Goal: Transaction & Acquisition: Purchase product/service

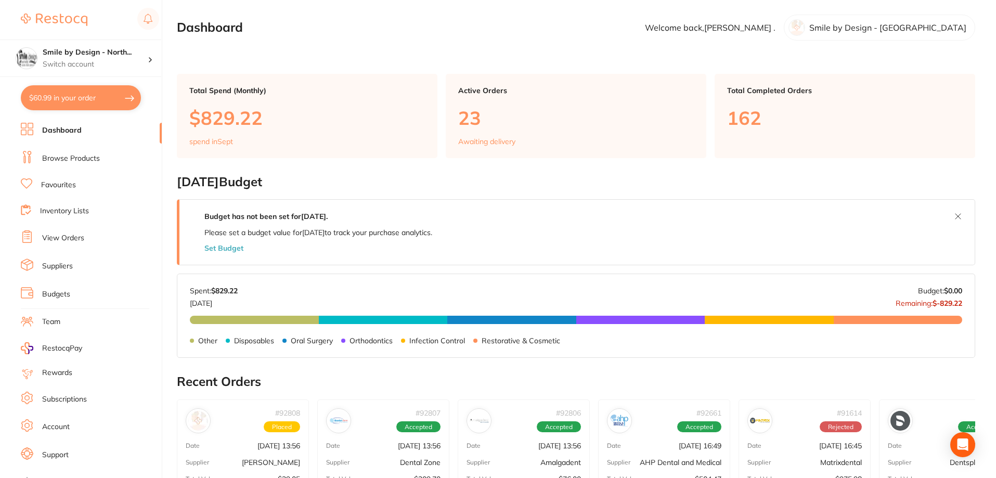
click at [65, 238] on link "View Orders" at bounding box center [63, 238] width 42 height 10
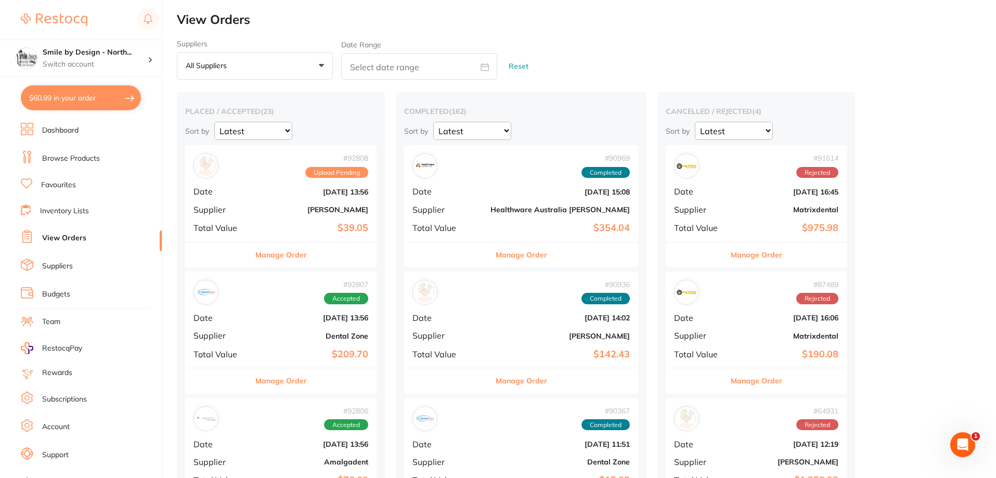
click at [235, 65] on span "+0" at bounding box center [236, 66] width 10 height 10
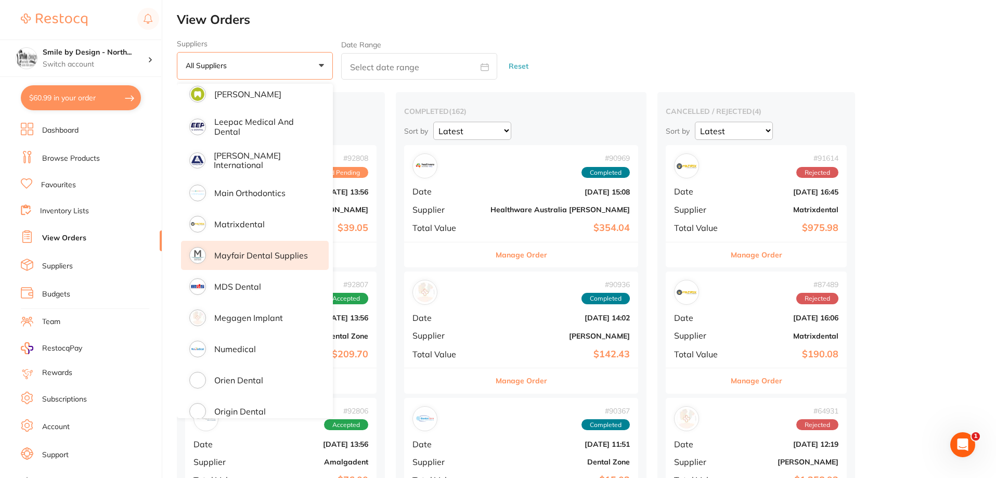
scroll to position [728, 0]
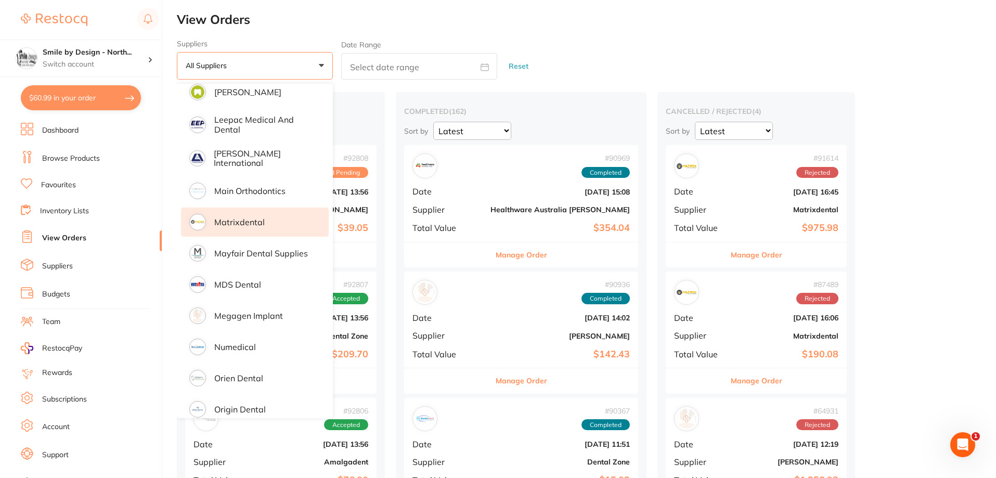
click at [250, 222] on p "Matrixdental" at bounding box center [239, 221] width 50 height 9
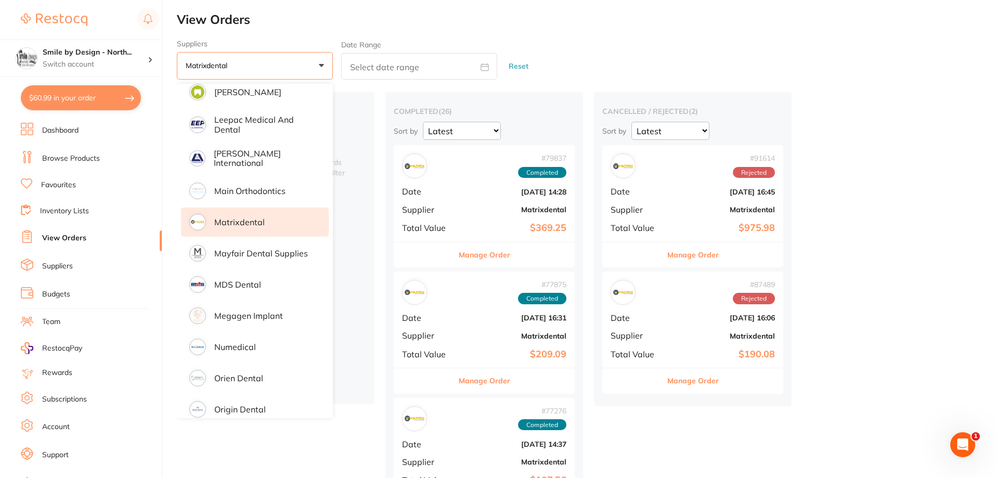
click at [597, 50] on div "Suppliers Matrixdental +0 All suppliers AB Orthodontics [PERSON_NAME] Dental AH…" at bounding box center [586, 60] width 819 height 41
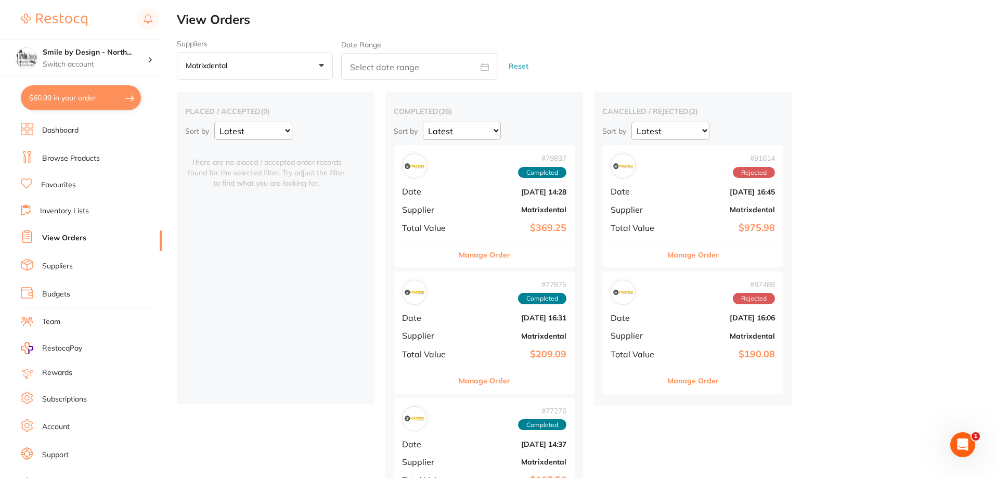
click at [521, 211] on b "Matrixdental" at bounding box center [514, 209] width 104 height 8
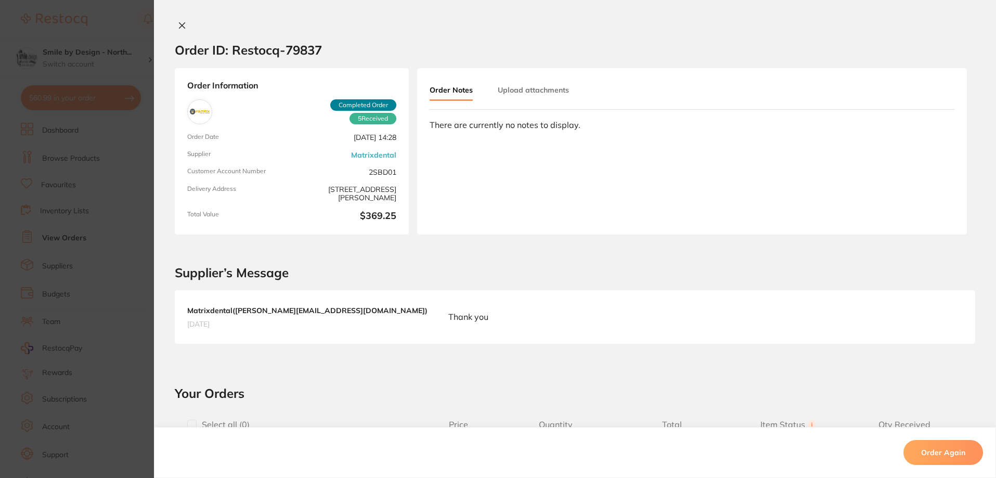
click at [178, 25] on icon at bounding box center [182, 25] width 8 height 8
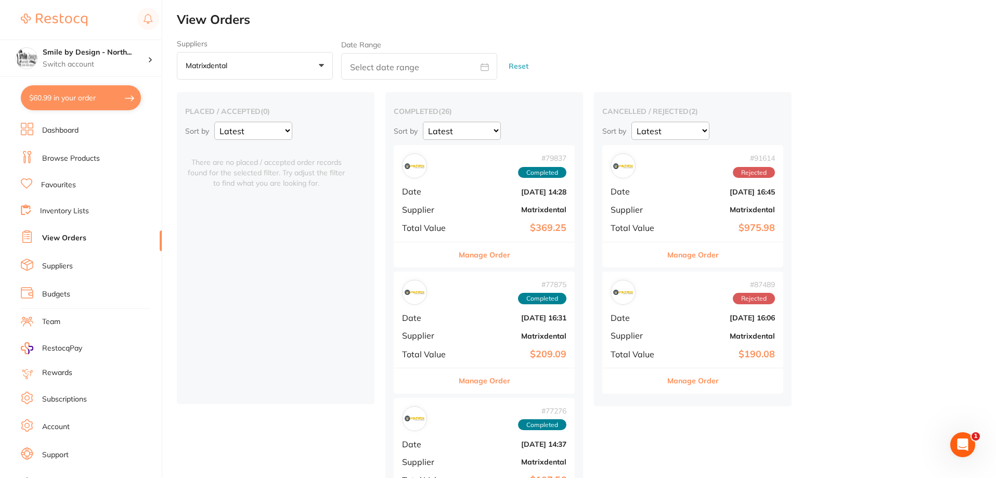
click at [268, 64] on button "Matrixdental +0" at bounding box center [255, 66] width 156 height 28
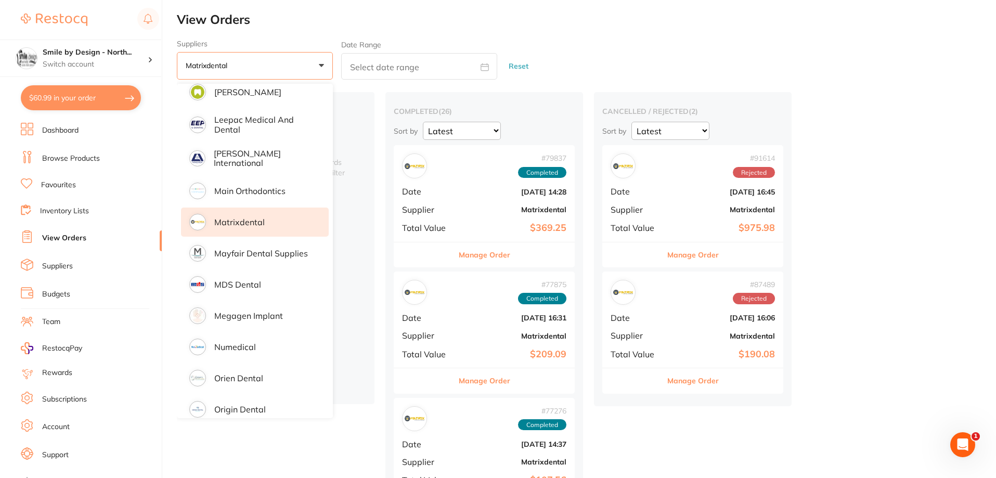
click at [594, 47] on div "Suppliers Matrixdental +0 All suppliers AB Orthodontics [PERSON_NAME] Dental AH…" at bounding box center [586, 60] width 819 height 41
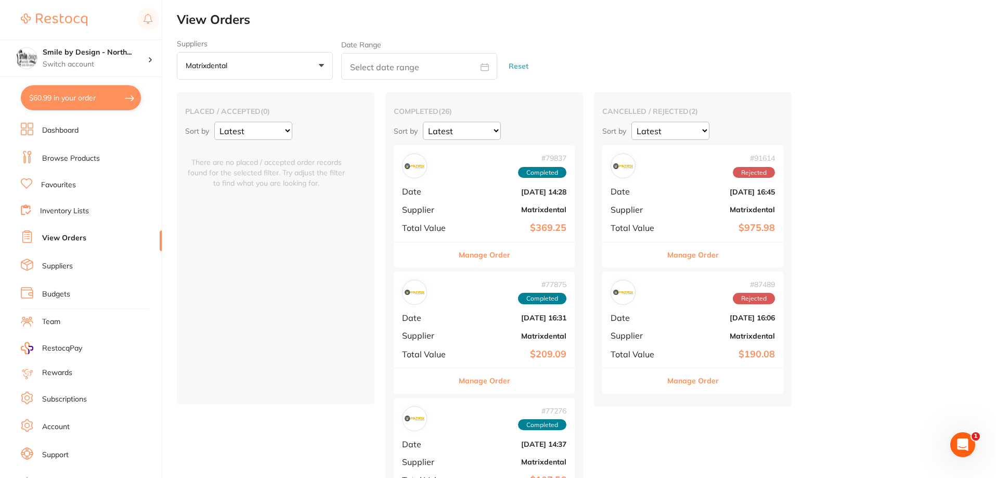
click at [522, 68] on button "Reset" at bounding box center [519, 67] width 26 height 28
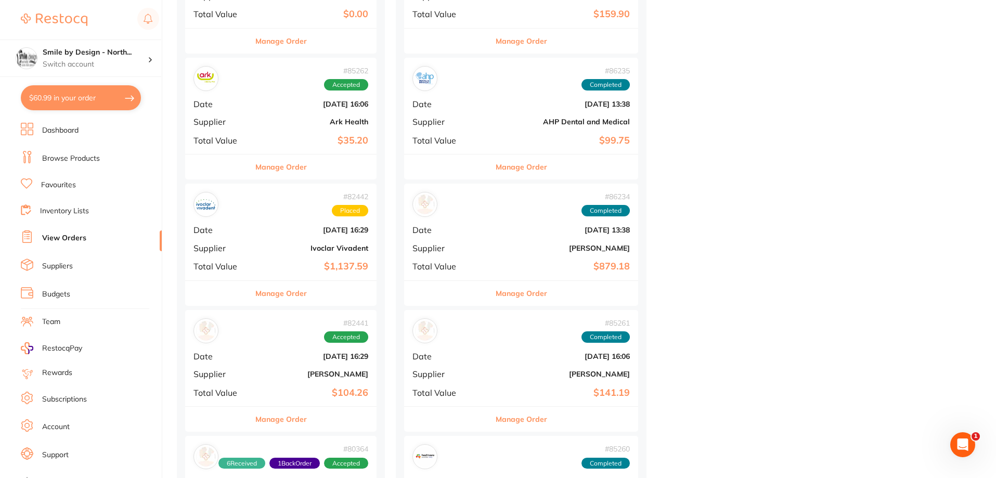
scroll to position [1717, 0]
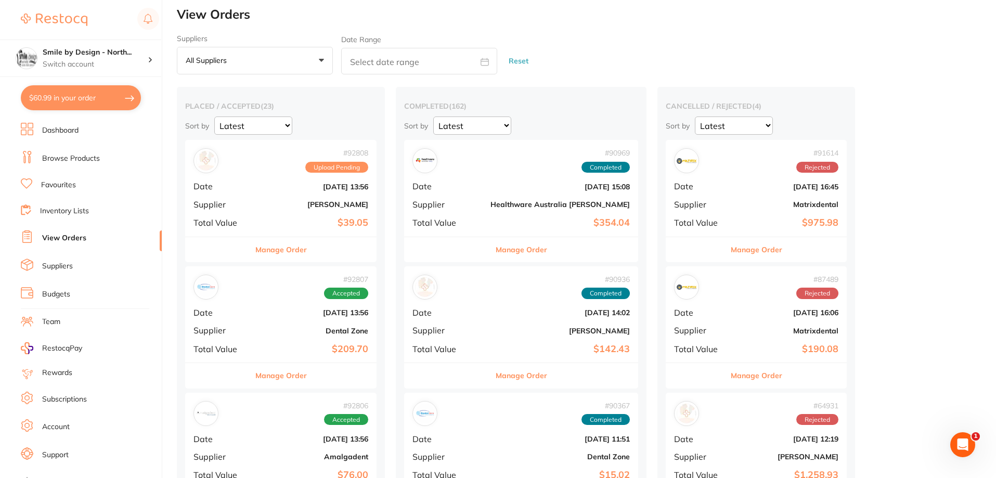
scroll to position [0, 0]
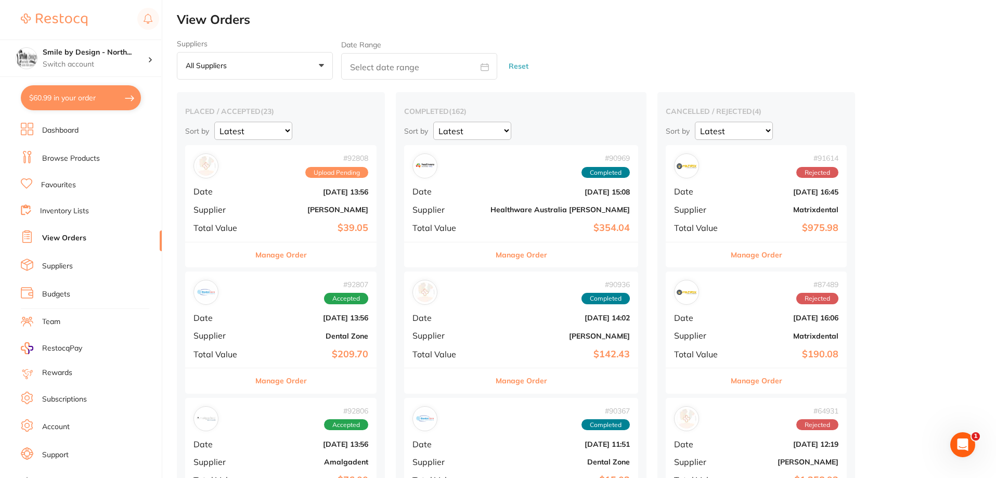
drag, startPoint x: 712, startPoint y: 209, endPoint x: 752, endPoint y: 214, distance: 40.3
click at [734, 209] on b "Matrixdental" at bounding box center [786, 209] width 104 height 8
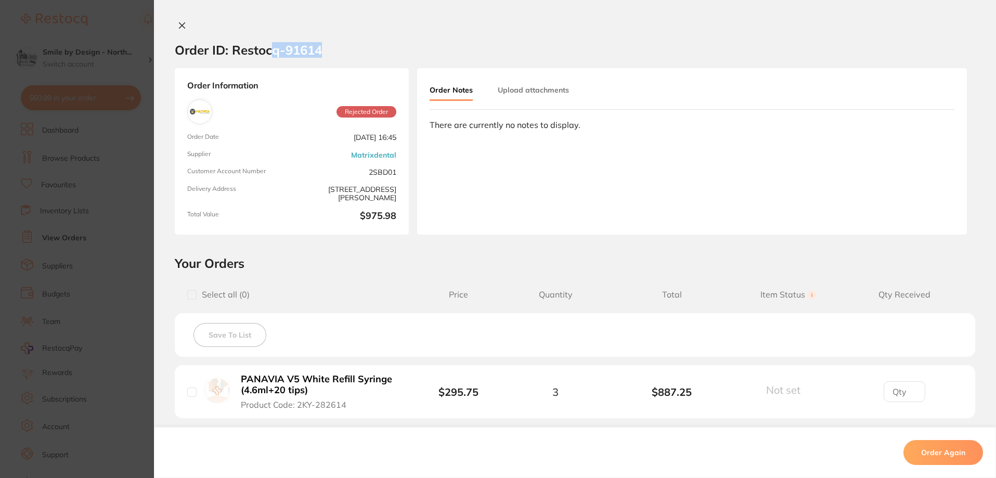
drag, startPoint x: 321, startPoint y: 51, endPoint x: 272, endPoint y: 51, distance: 49.9
click at [272, 51] on section "Order ID: Restocq- 91614" at bounding box center [575, 50] width 842 height 36
click at [339, 50] on section "Order ID: Restocq- 91614" at bounding box center [575, 50] width 842 height 36
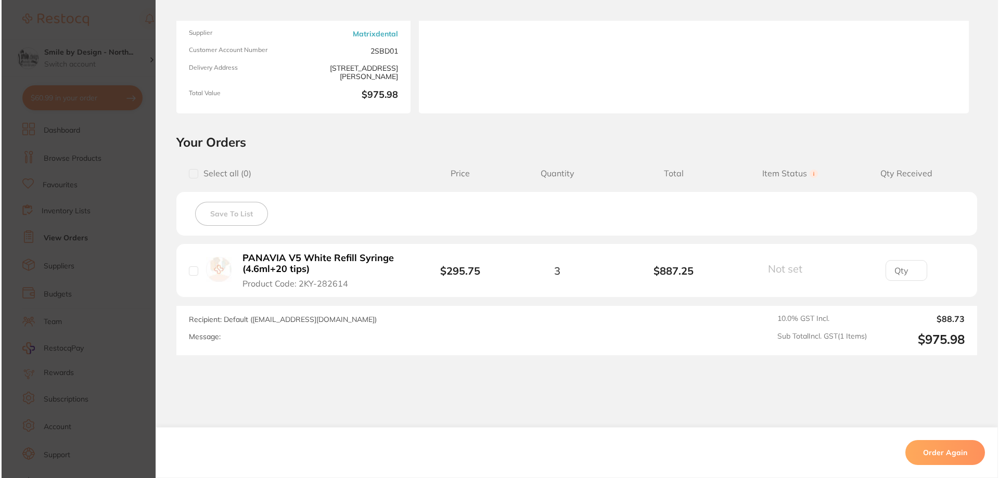
scroll to position [153, 0]
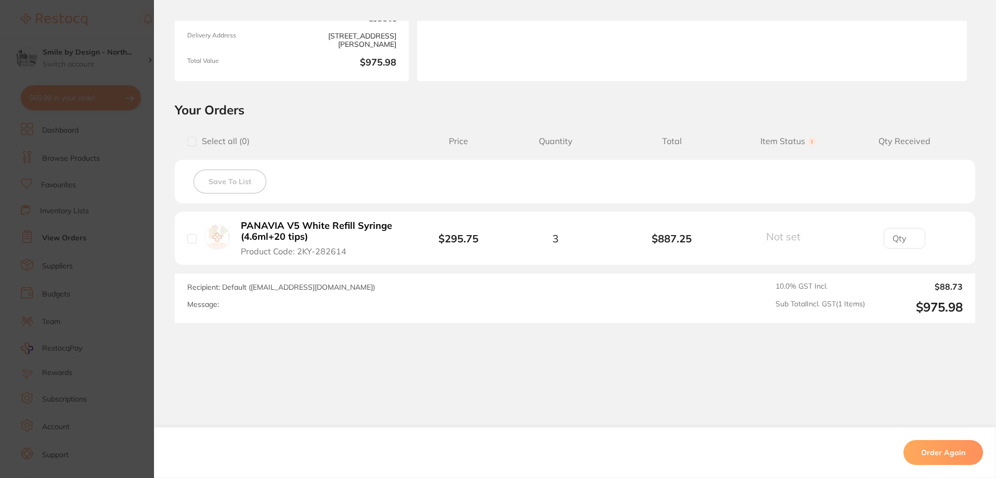
drag, startPoint x: 390, startPoint y: 226, endPoint x: 254, endPoint y: 226, distance: 135.8
click at [254, 226] on b "PANAVIA V5 White Refill Syringe (4.6ml+20 tips)" at bounding box center [321, 231] width 161 height 21
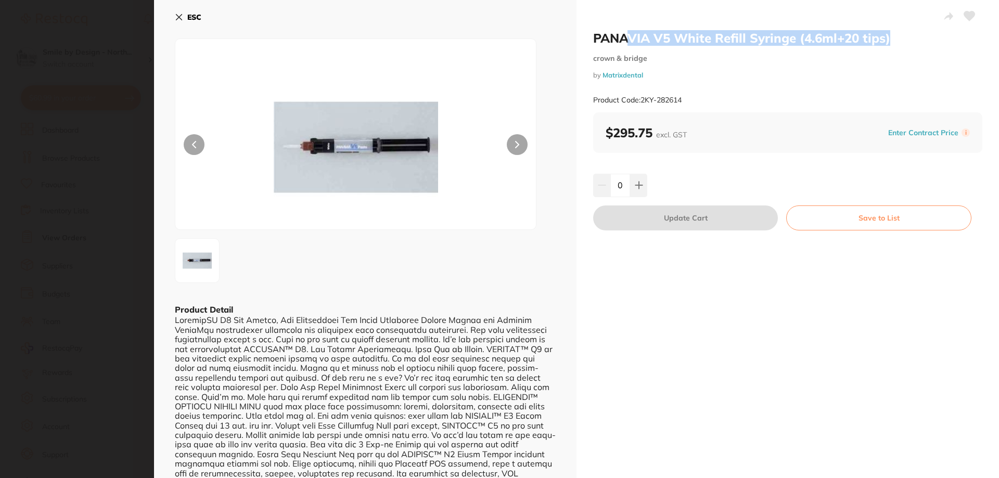
scroll to position [0, 0]
drag, startPoint x: 896, startPoint y: 41, endPoint x: 590, endPoint y: 35, distance: 306.4
click at [590, 35] on div "PANAVIA V5 White Refill Syringe (4.6ml+20 tips) crown & bridge by Matrixdental …" at bounding box center [787, 253] width 422 height 506
click at [177, 15] on icon at bounding box center [179, 18] width 6 height 6
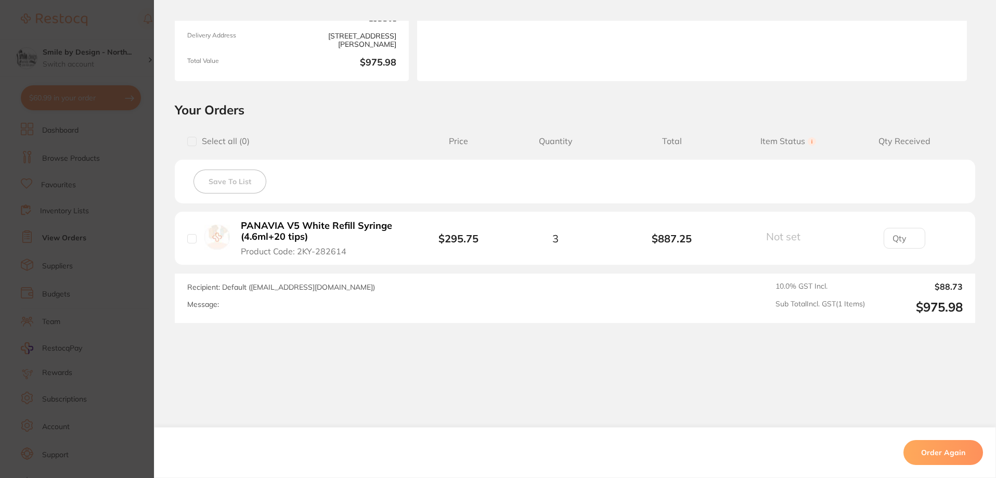
click at [92, 160] on section "Order ID: Restocq- 91614 Order Information Rejected Order Order Date [DATE] 16:…" at bounding box center [498, 239] width 996 height 478
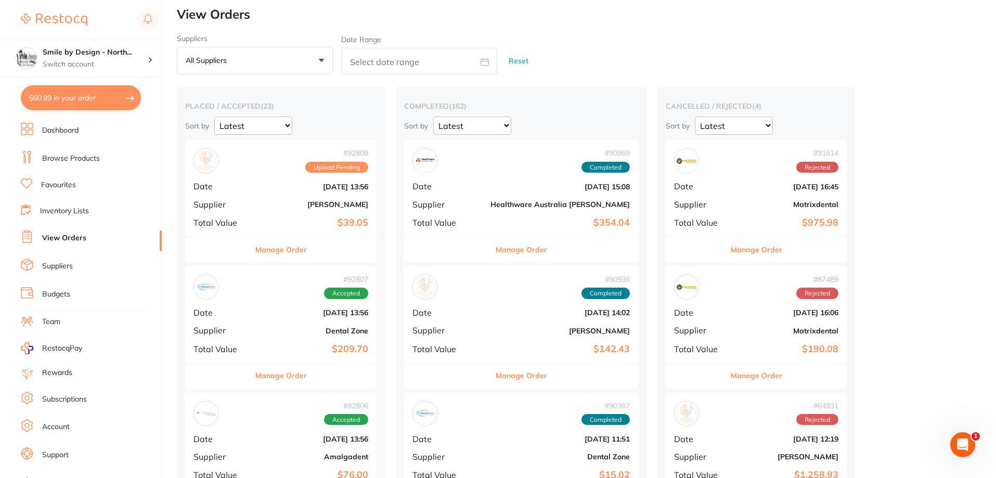
click at [93, 156] on link "Browse Products" at bounding box center [71, 158] width 58 height 10
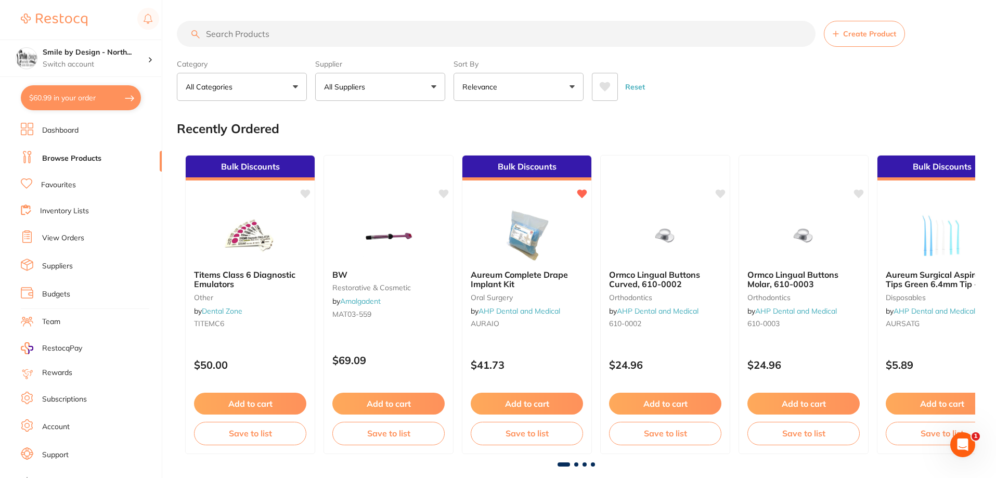
click at [303, 29] on input "search" at bounding box center [496, 34] width 639 height 26
paste input "PANAVIA V5 White Refill Syringe (4.6ml+20 tips)"
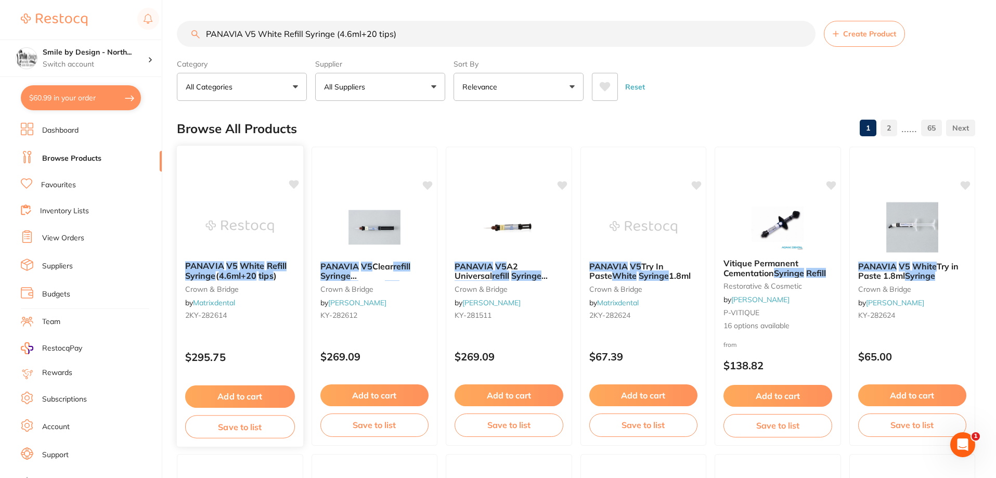
type input "PANAVIA V5 White Refill Syringe (4.6ml+20 tips)"
click at [255, 273] on em "4.6ml+20" at bounding box center [238, 275] width 38 height 10
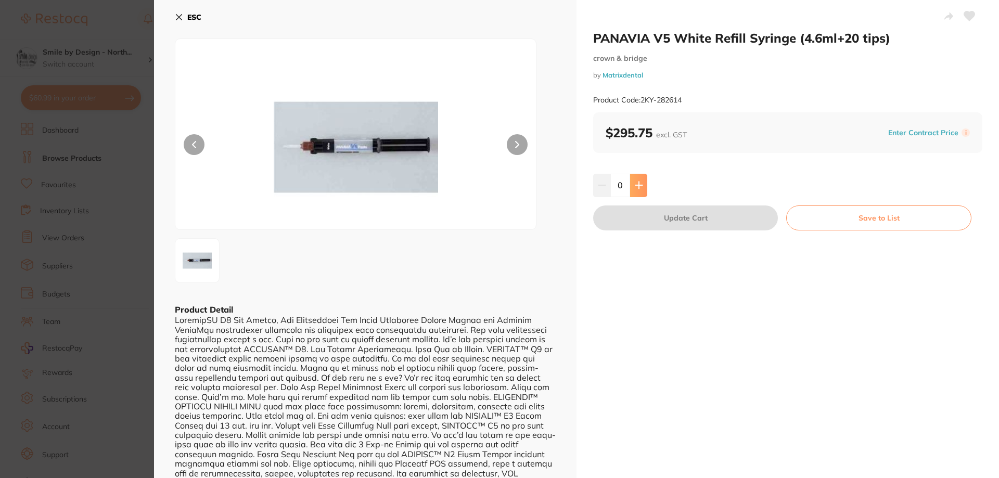
click at [637, 185] on icon at bounding box center [638, 185] width 7 height 7
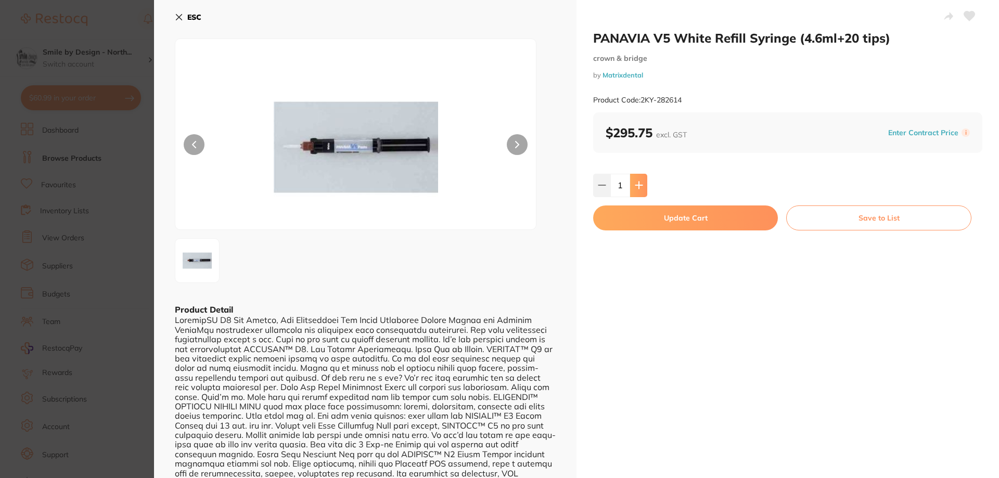
click at [637, 190] on button at bounding box center [638, 185] width 17 height 23
click at [638, 186] on icon at bounding box center [638, 185] width 7 height 7
type input "3"
click at [705, 225] on button "Update Cart" at bounding box center [685, 217] width 185 height 25
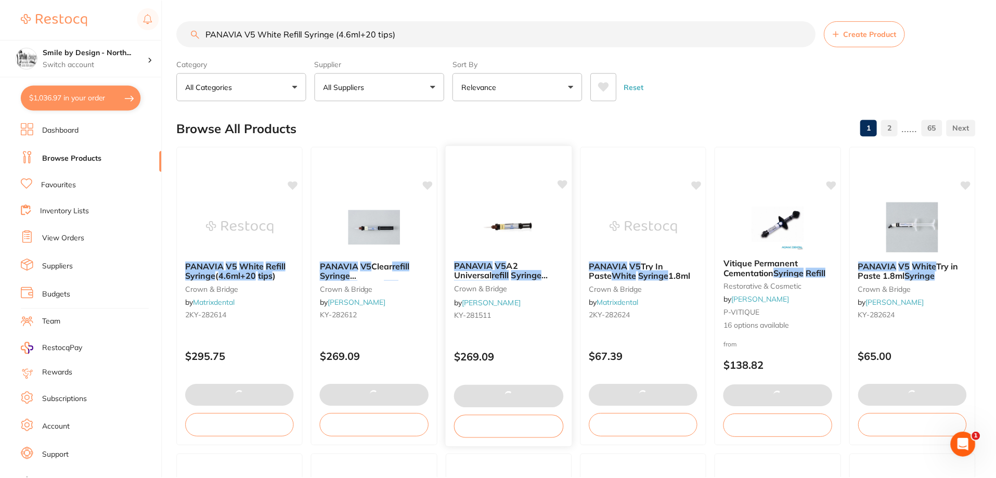
scroll to position [5, 0]
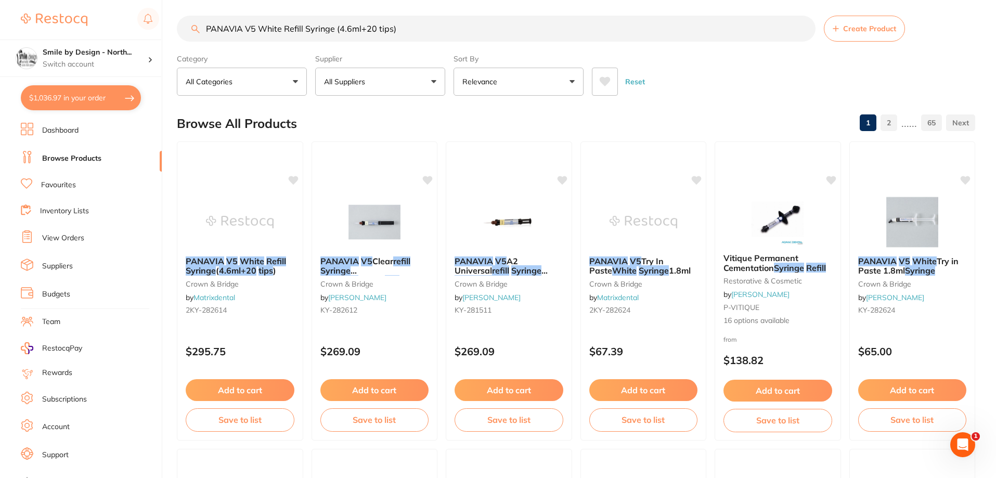
click at [82, 95] on button "$1,036.97 in your order" at bounding box center [81, 97] width 120 height 25
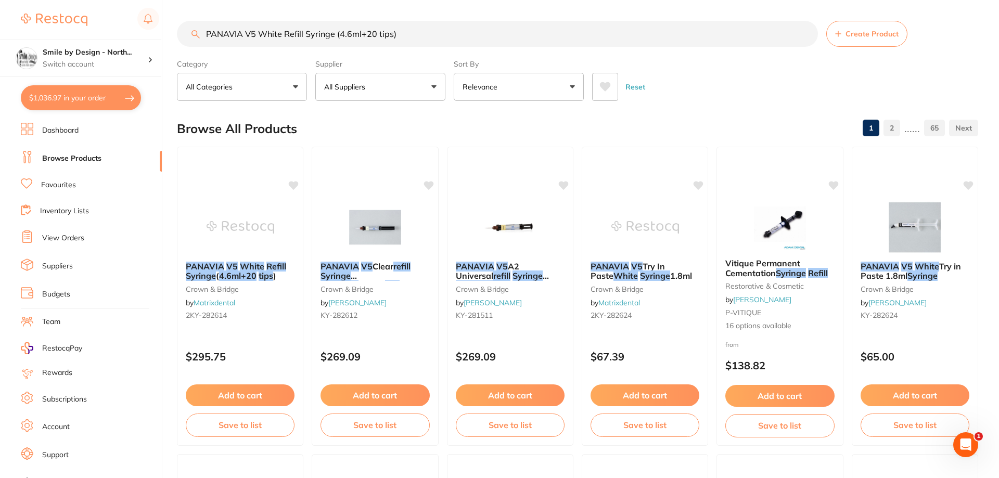
checkbox input "true"
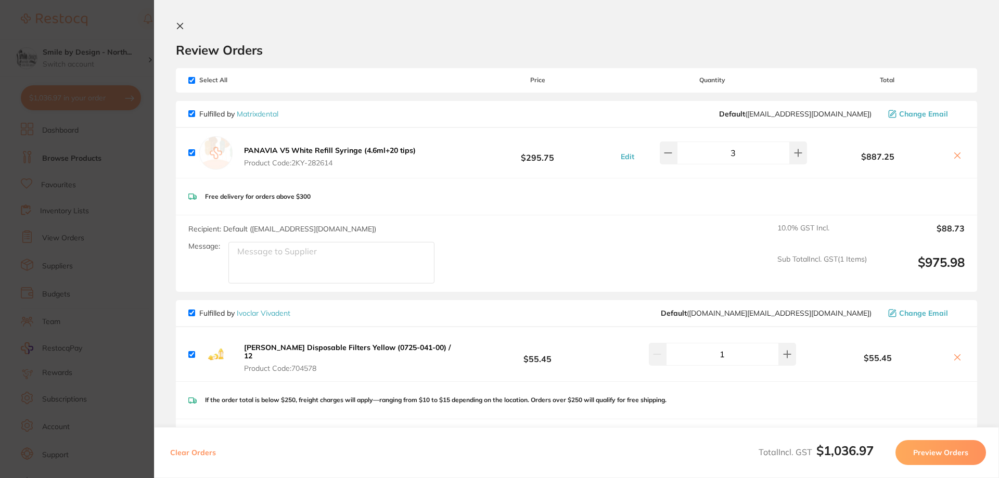
click at [194, 79] on input "checkbox" at bounding box center [191, 80] width 7 height 7
checkbox input "false"
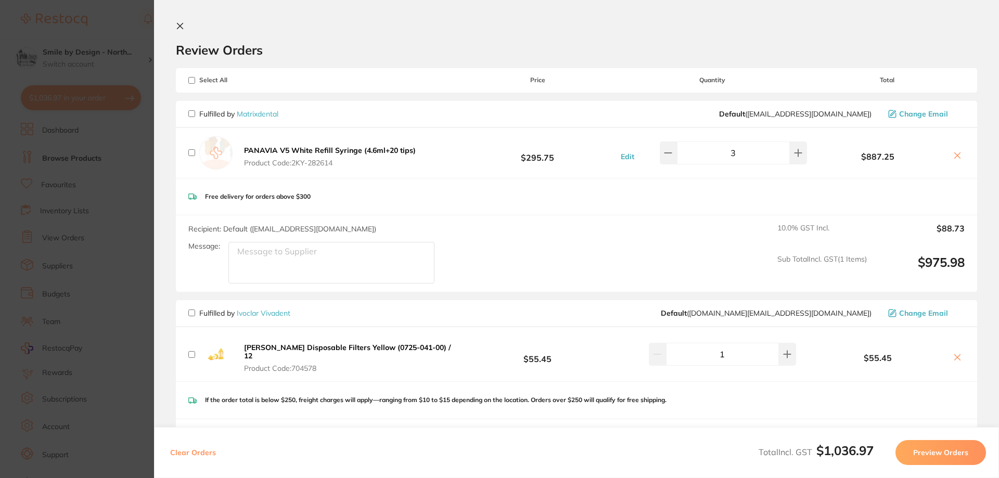
checkbox input "false"
click at [190, 150] on input "checkbox" at bounding box center [191, 152] width 7 height 7
checkbox input "true"
click at [946, 450] on button "Preview Orders" at bounding box center [940, 452] width 91 height 25
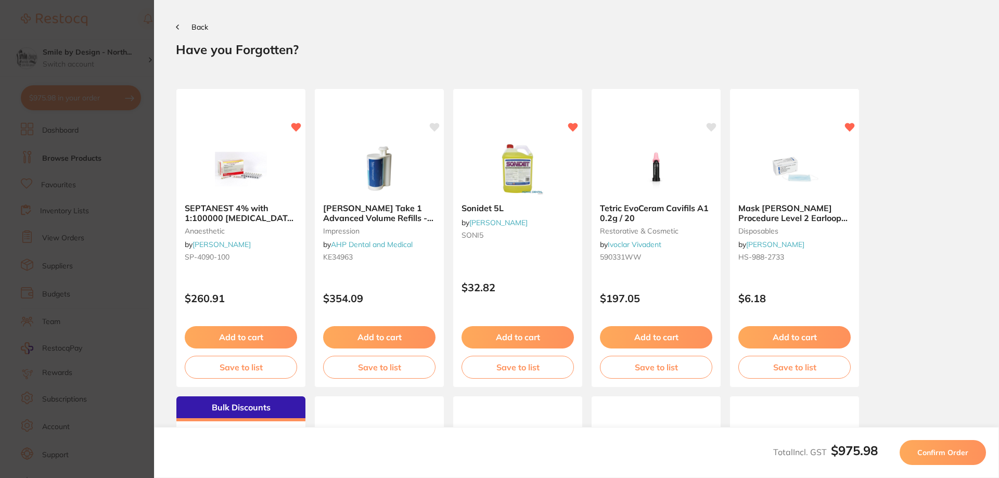
click at [955, 449] on span "Confirm Order" at bounding box center [942, 452] width 51 height 9
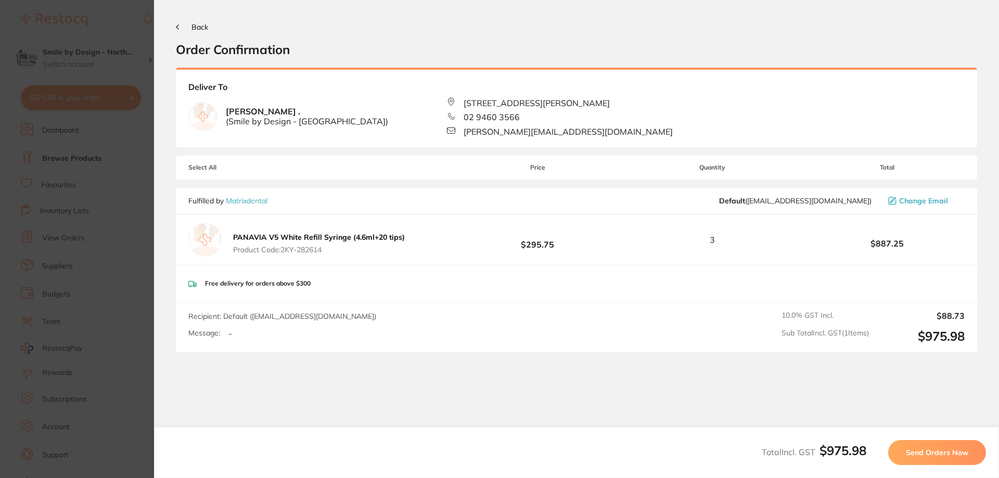
click at [922, 459] on button "Send Orders Now" at bounding box center [937, 452] width 98 height 25
